Goal: Task Accomplishment & Management: Complete application form

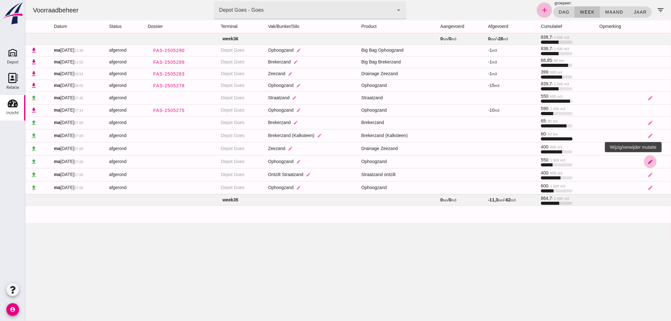
click at [647, 162] on icon "edit" at bounding box center [650, 162] width 6 height 6
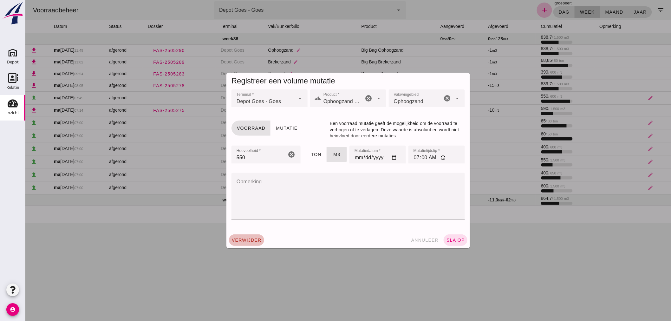
click span "verwijder"
click button "bevestig check"
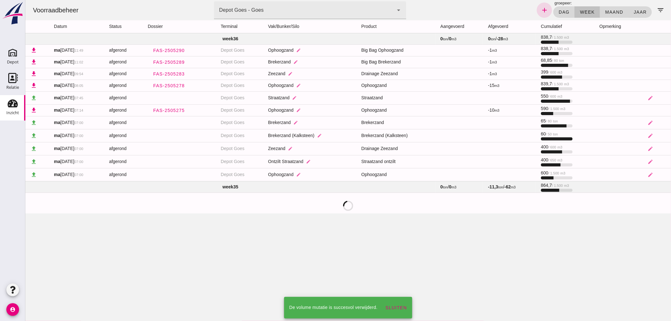
click at [480, 236] on div at bounding box center [347, 160] width 645 height 321
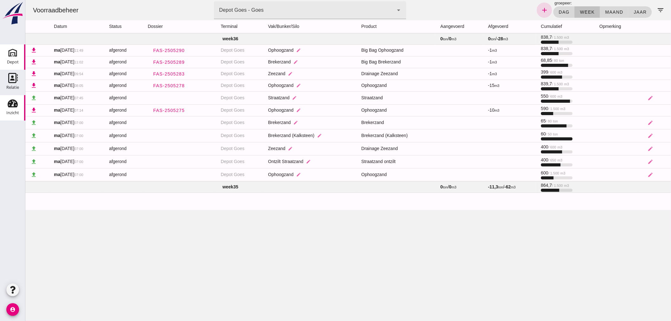
click at [15, 56] on use at bounding box center [13, 53] width 10 height 10
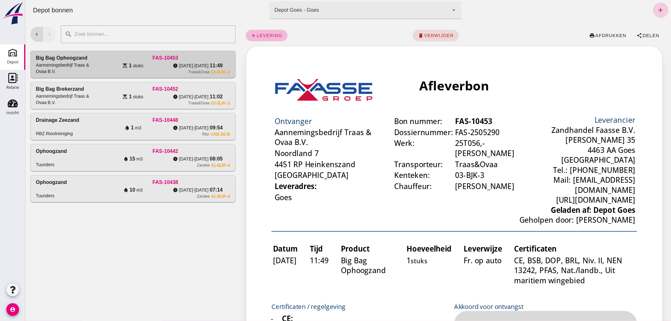
click at [656, 8] on icon "add" at bounding box center [660, 10] width 8 height 8
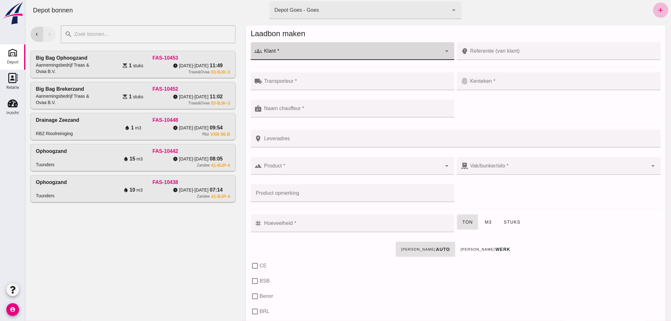
click input "Klant *"
click at [309, 68] on div "Aannemingsbedrijf Traas & Ovaa B.V." at bounding box center [355, 70] width 182 height 8
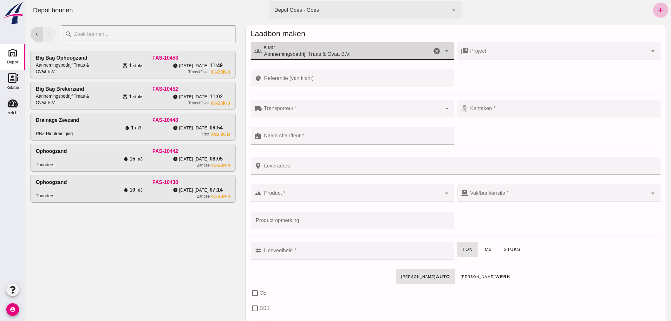
type input "Aannemingsbedrijf Traas & Ovaa B.V."
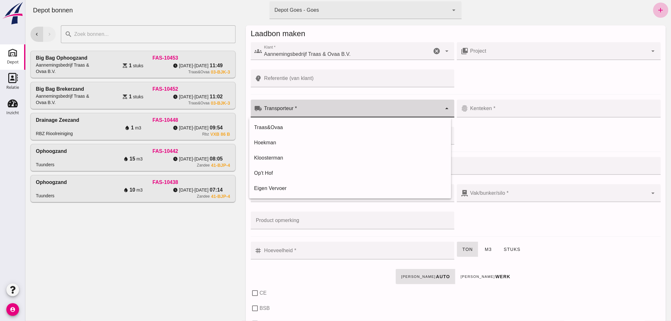
click div
click at [288, 125] on div "Traas&Ovaa" at bounding box center [350, 128] width 192 height 8
type input "Traas&Ovaa"
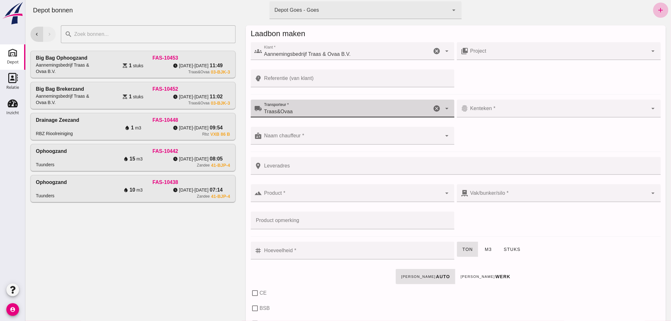
click div
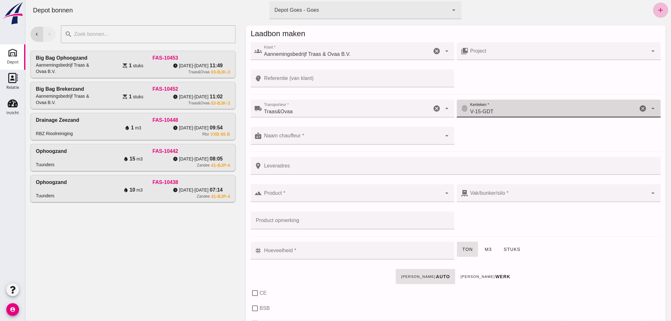
type input "V-15-GDT"
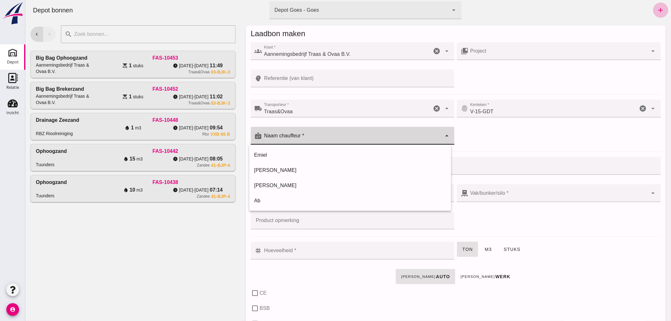
click input "Naam chauffeur *"
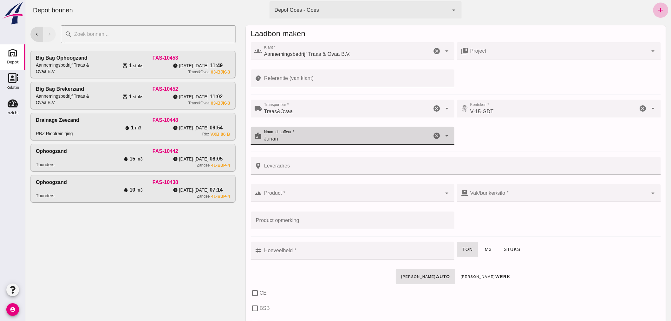
type input "Jurian"
click div
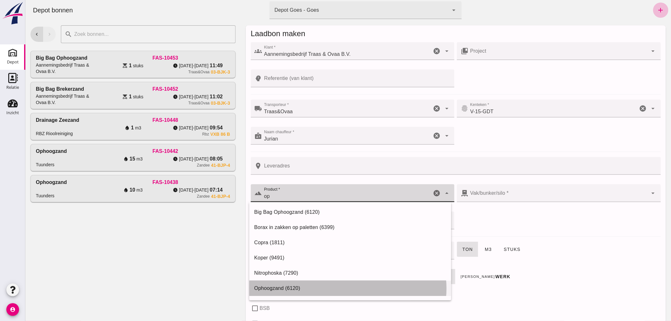
click at [298, 287] on div "Ophoogzand (6120)" at bounding box center [350, 288] width 192 height 8
type input "Ophoogzand (6120)"
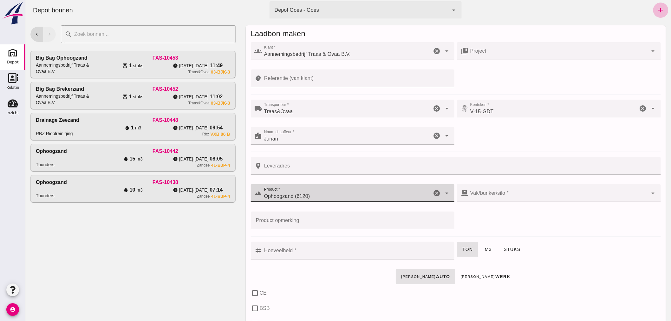
type input "38"
checkbox input "true"
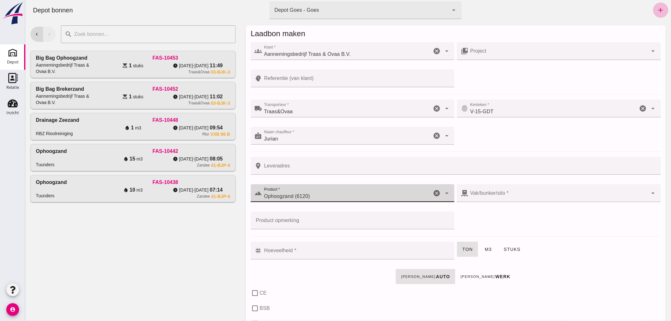
type input "40"
checkbox input "true"
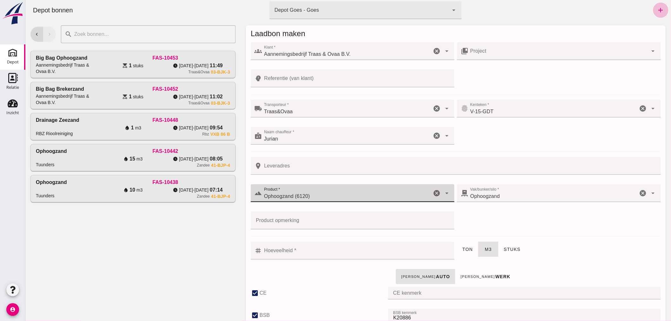
type input "Ophoogzand (6120)"
click input "Referentie (van klant)"
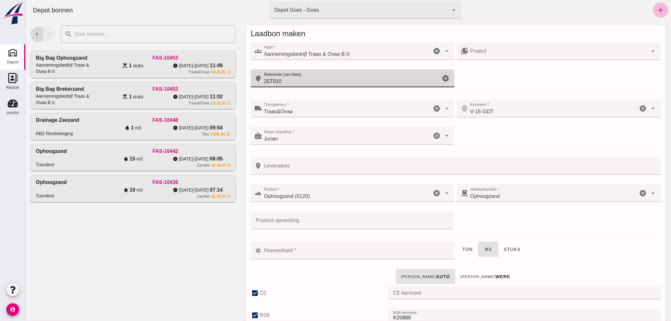
type input "25T010"
click input "Hoeveelheid *"
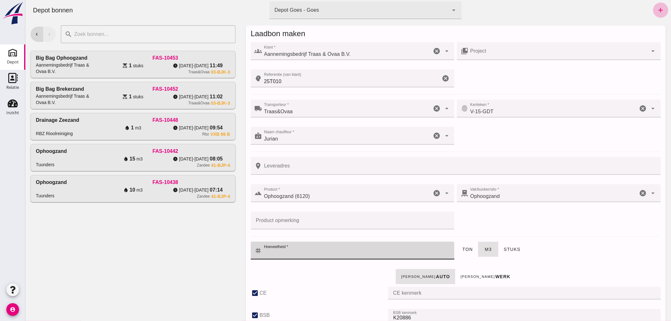
click input "Hoeveelheid *"
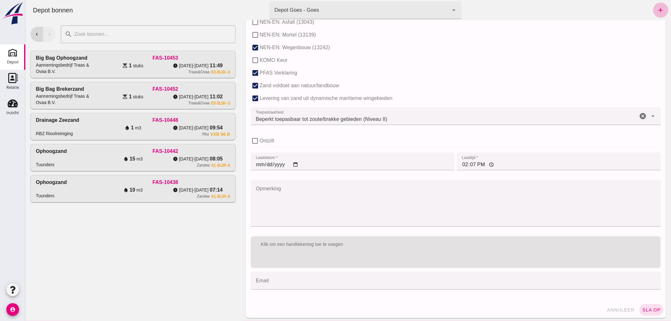
scroll to position [389, 0]
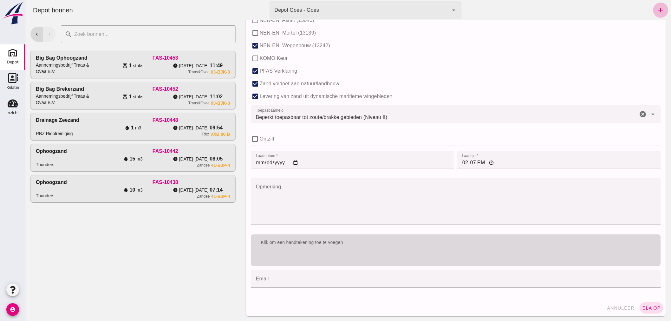
type input "0.5"
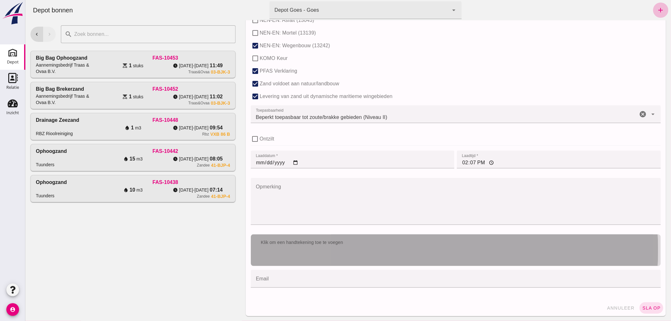
click at [363, 241] on div "Klik om een handtekening toe te voegen" at bounding box center [455, 242] width 400 height 6
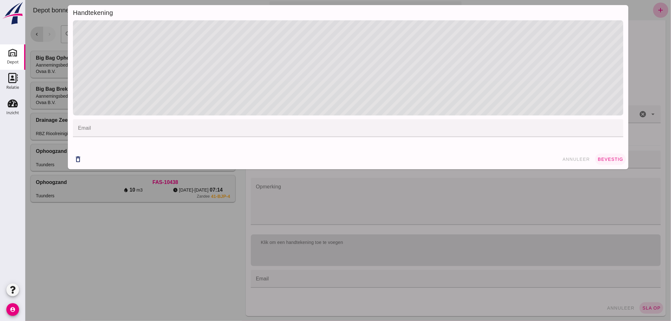
click span "bevestig"
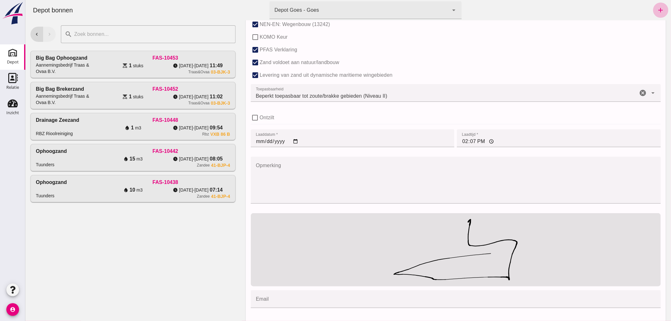
scroll to position [431, 0]
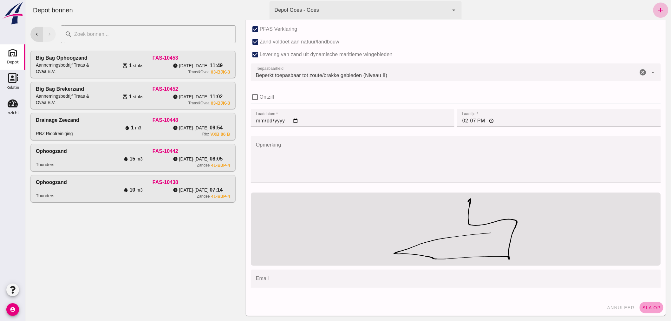
click span "sla op"
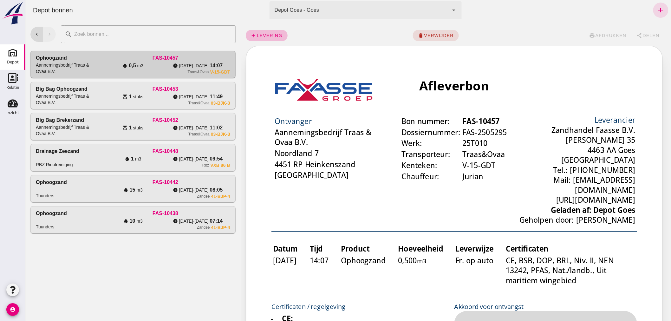
scroll to position [0, 0]
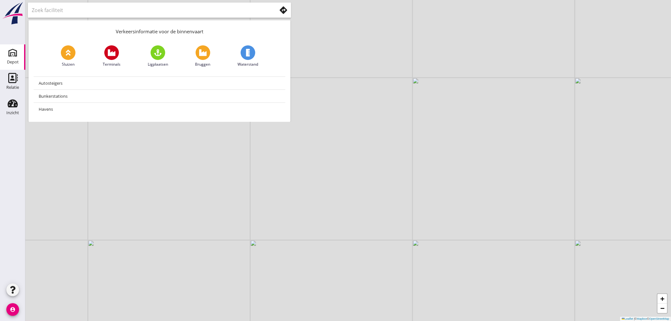
click at [11, 54] on icon "Depot" at bounding box center [13, 53] width 10 height 10
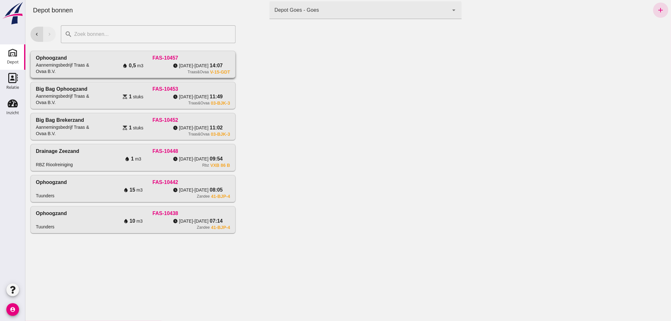
click div "FAS-10457"
